Goal: Check status: Check status

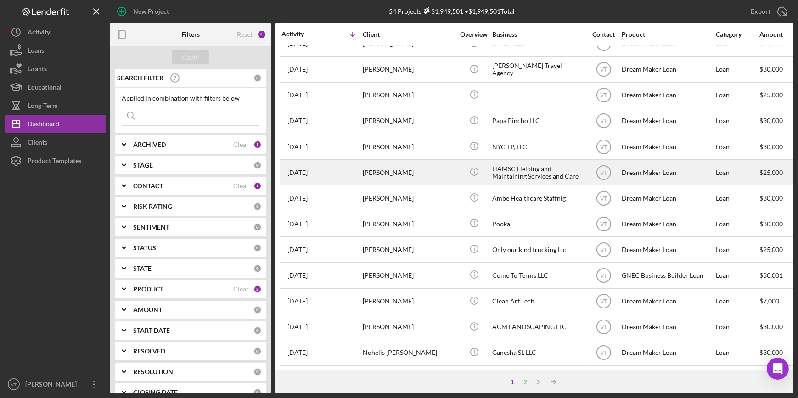
scroll to position [332, 0]
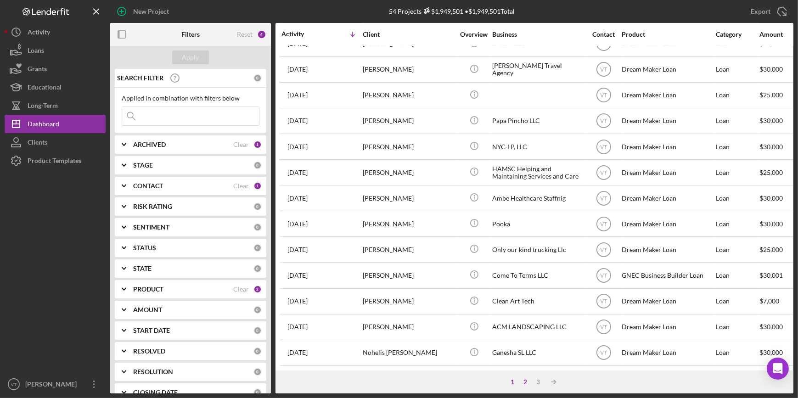
click at [524, 381] on div "2" at bounding box center [525, 382] width 13 height 7
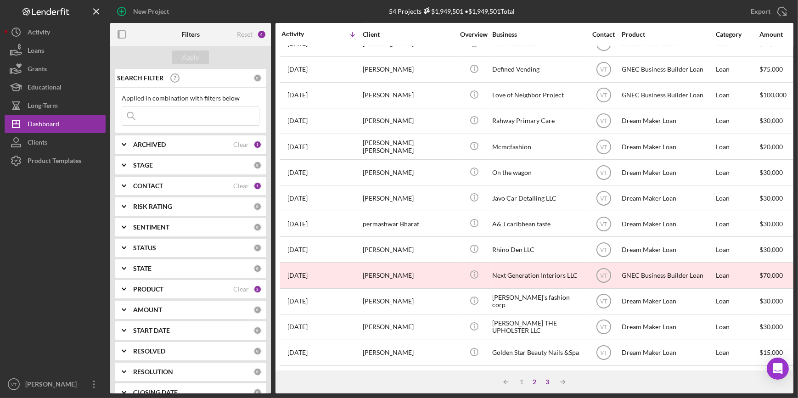
click at [548, 381] on div "3" at bounding box center [547, 382] width 13 height 7
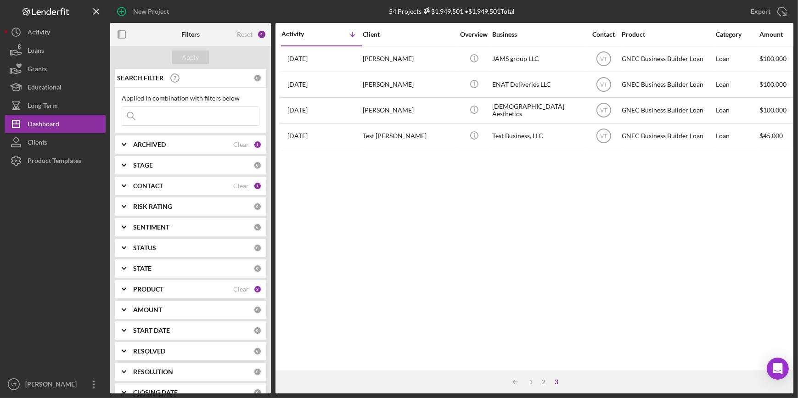
scroll to position [0, 0]
click at [544, 381] on div "2" at bounding box center [544, 382] width 13 height 7
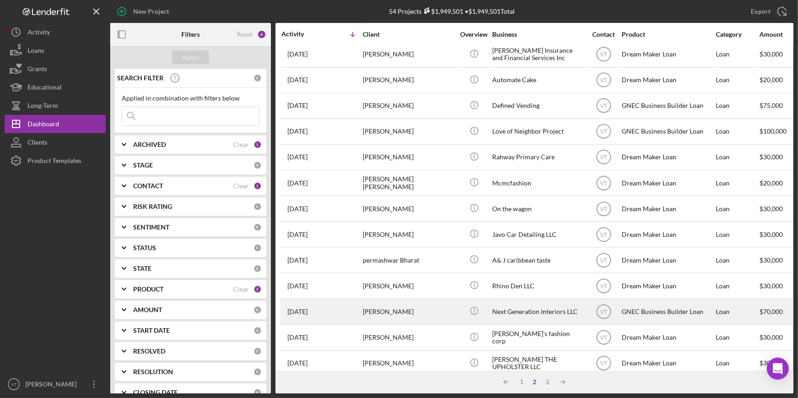
scroll to position [332, 0]
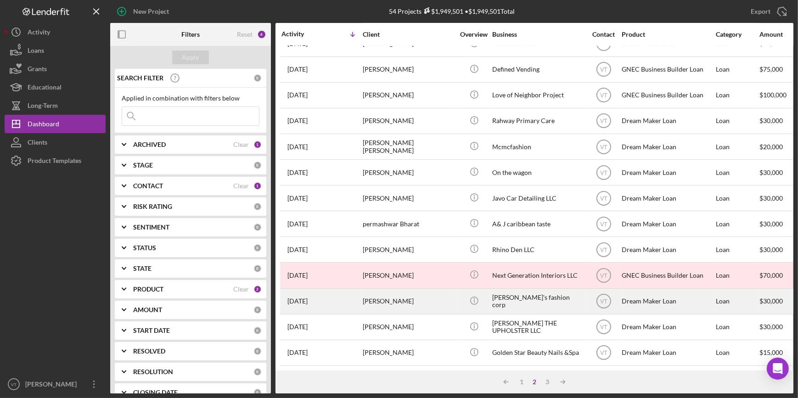
click at [365, 295] on div "Jaikaran Bharat" at bounding box center [409, 301] width 92 height 24
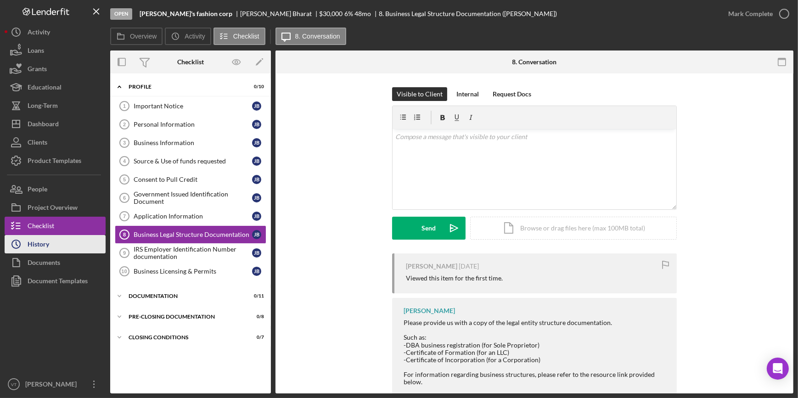
click at [60, 248] on button "Icon/History History" at bounding box center [55, 244] width 101 height 18
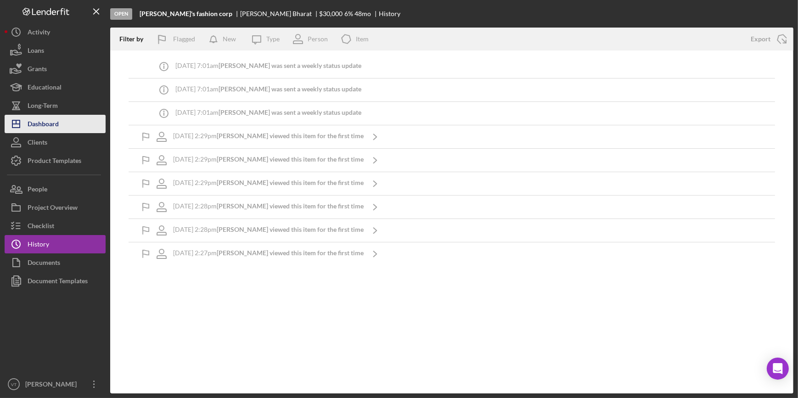
click at [67, 120] on button "Icon/Dashboard Dashboard" at bounding box center [55, 124] width 101 height 18
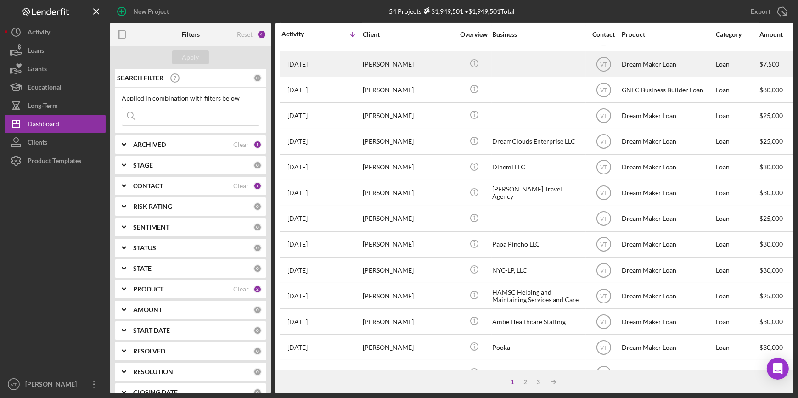
scroll to position [209, 0]
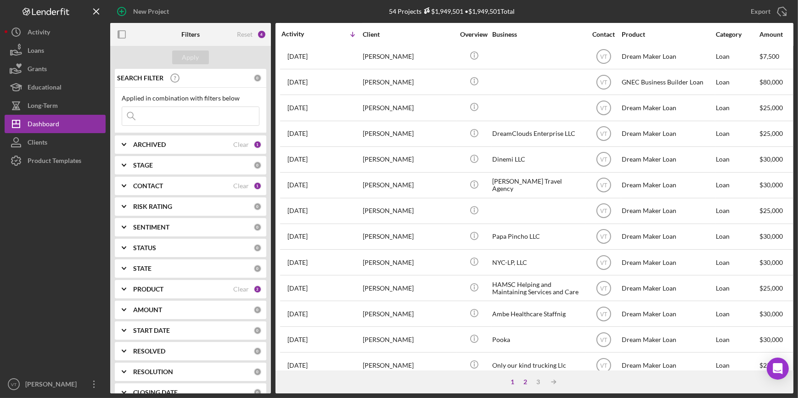
click at [529, 385] on div "2" at bounding box center [525, 382] width 13 height 7
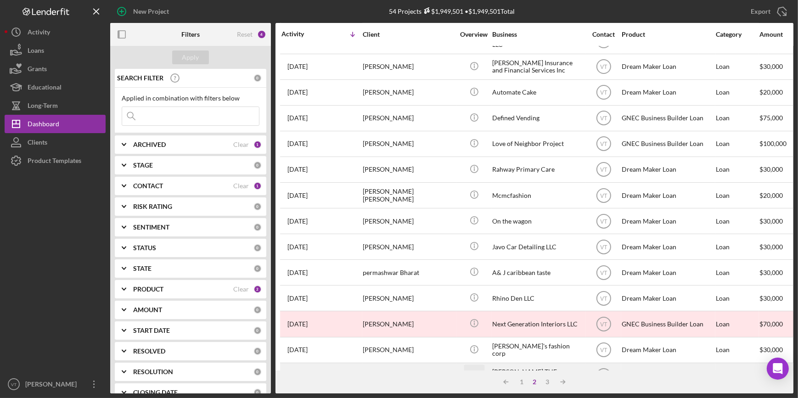
scroll to position [332, 0]
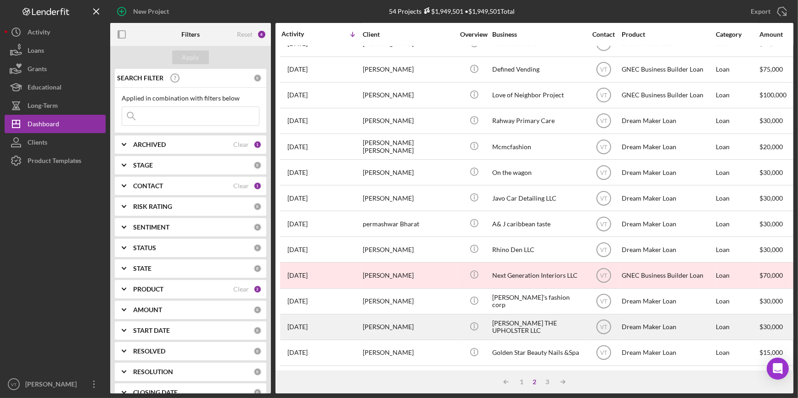
click at [416, 325] on div "LAUREANO BARRESI" at bounding box center [409, 327] width 92 height 24
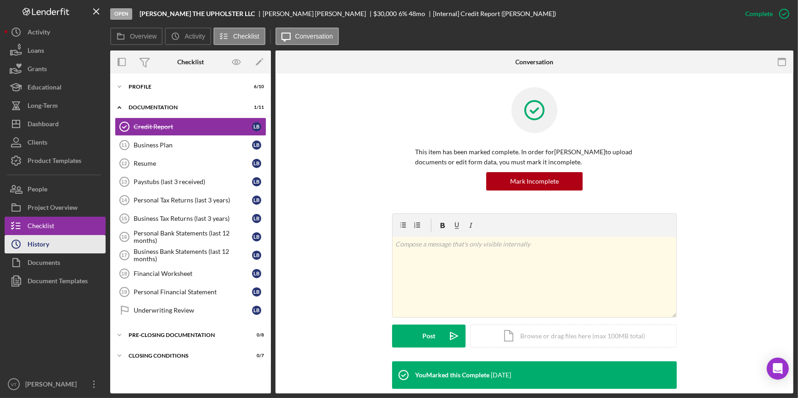
click at [44, 239] on div "History" at bounding box center [39, 245] width 22 height 21
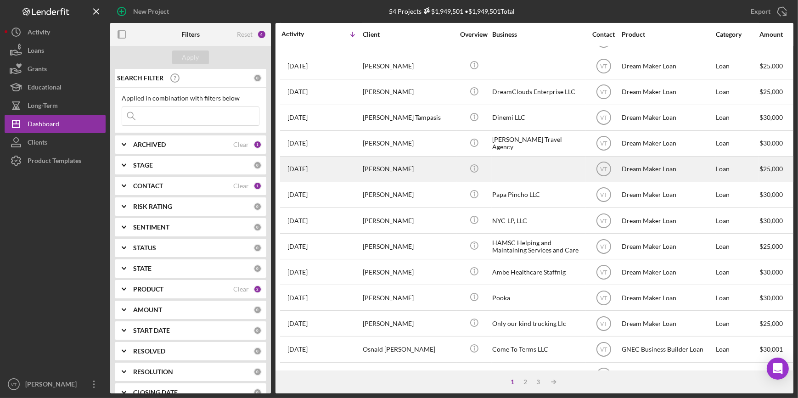
scroll to position [332, 0]
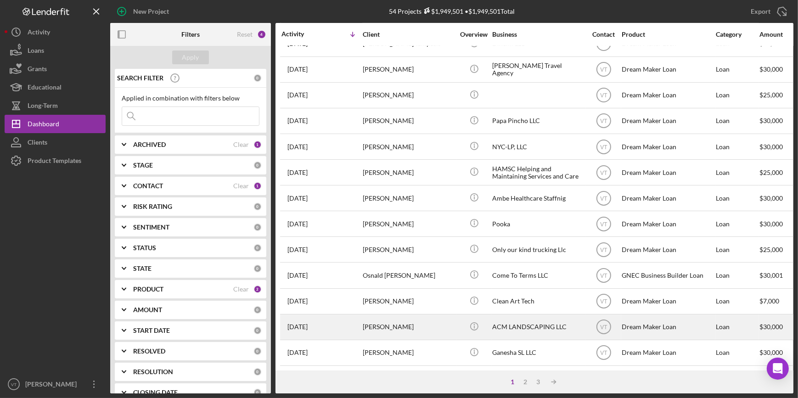
click at [440, 320] on div "[PERSON_NAME]" at bounding box center [409, 327] width 92 height 24
